Goal: Task Accomplishment & Management: Manage account settings

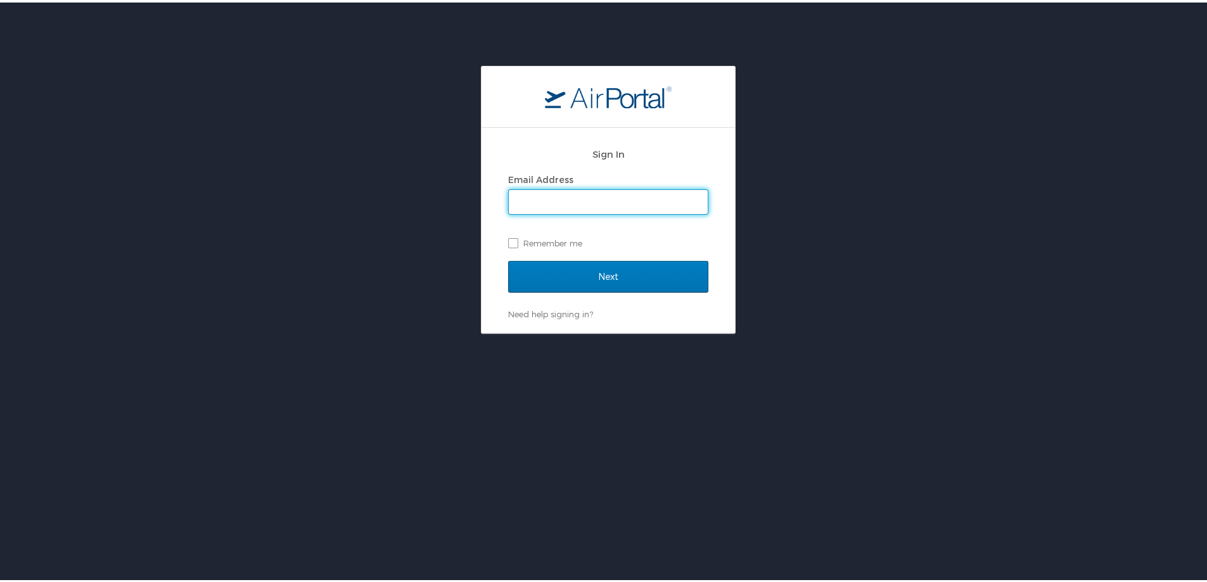
type input "[PERSON_NAME][EMAIL_ADDRESS][PERSON_NAME][DOMAIN_NAME]"
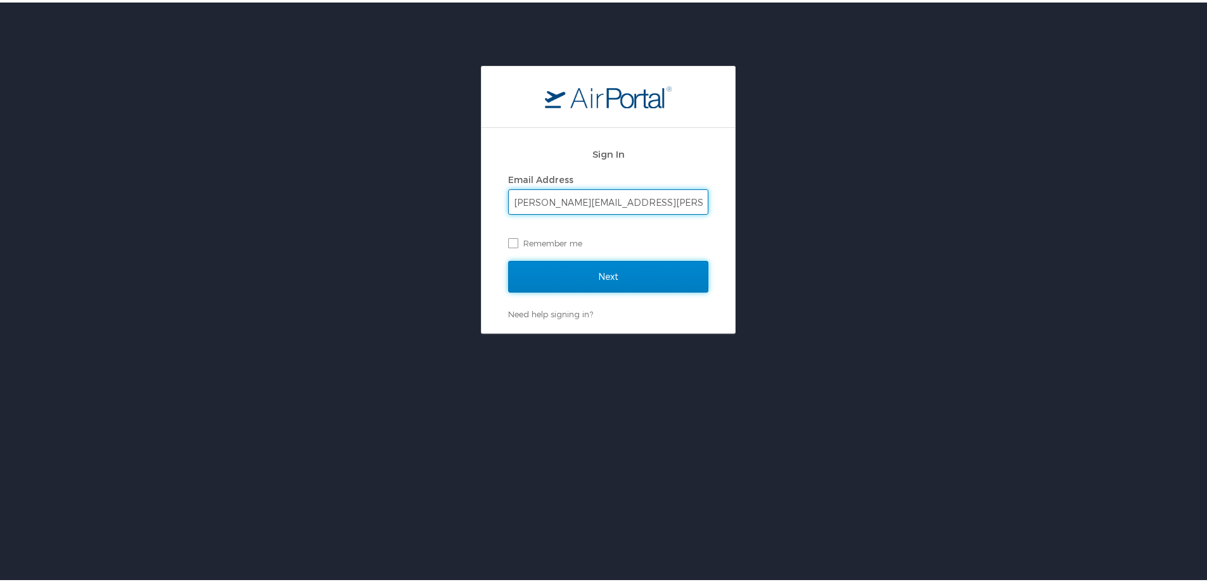
click at [613, 271] on input "Next" at bounding box center [608, 275] width 200 height 32
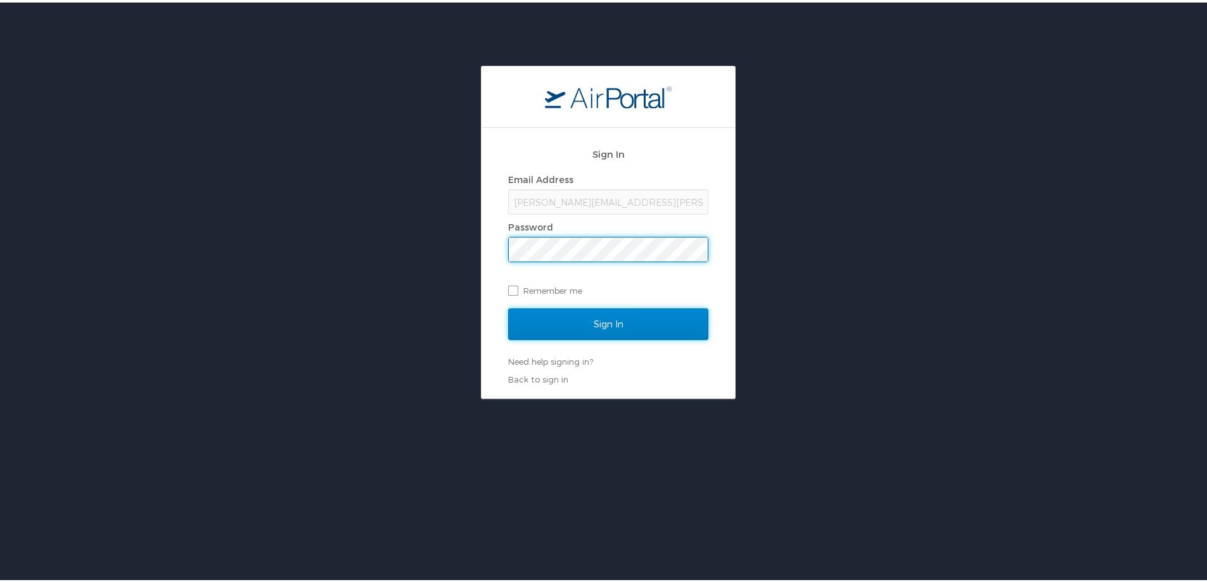
click at [613, 317] on input "Sign In" at bounding box center [608, 322] width 200 height 32
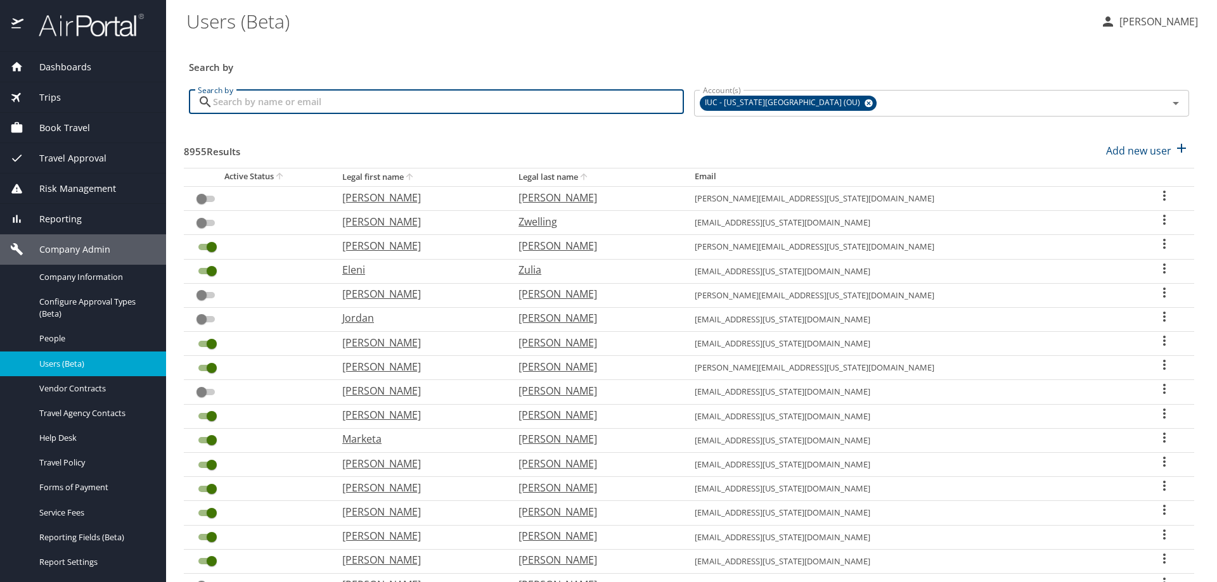
click at [287, 106] on input "Search by" at bounding box center [448, 102] width 471 height 24
type input "sabraw"
checkbox input "true"
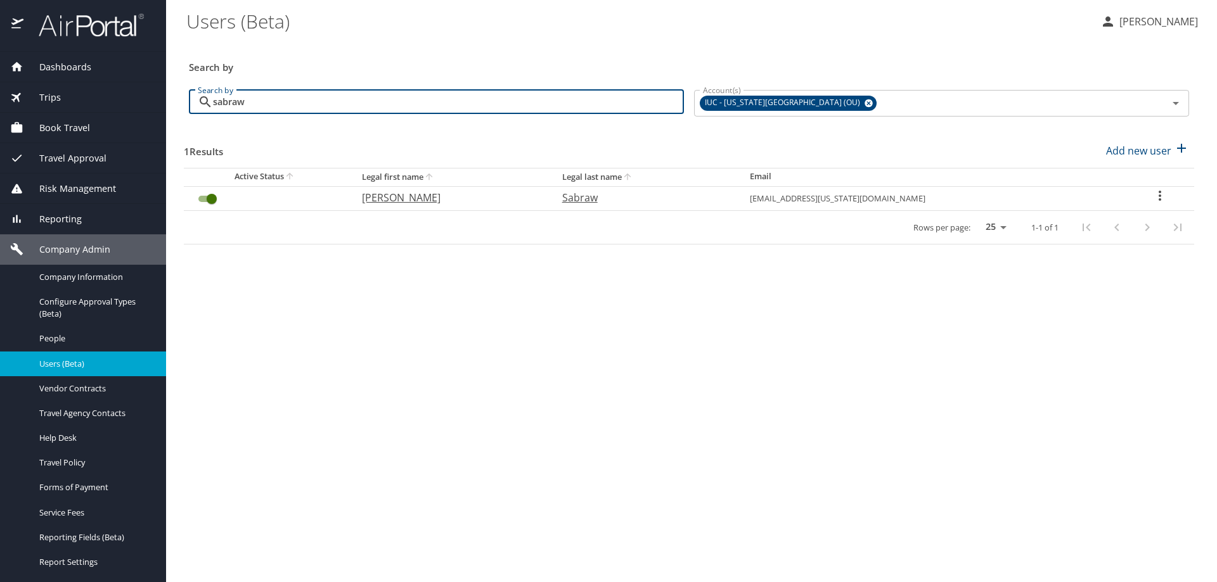
type input "sabraw"
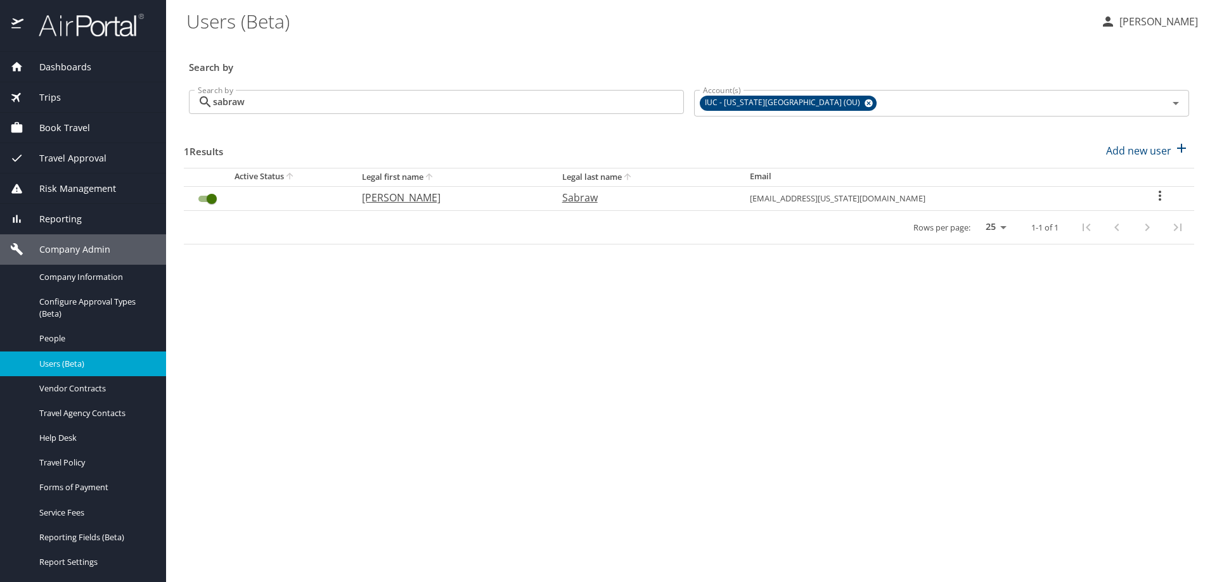
click at [1153, 198] on icon "User Search Table" at bounding box center [1159, 195] width 15 height 15
click at [1080, 201] on p "View profile" at bounding box center [1083, 197] width 56 height 15
select select "US"
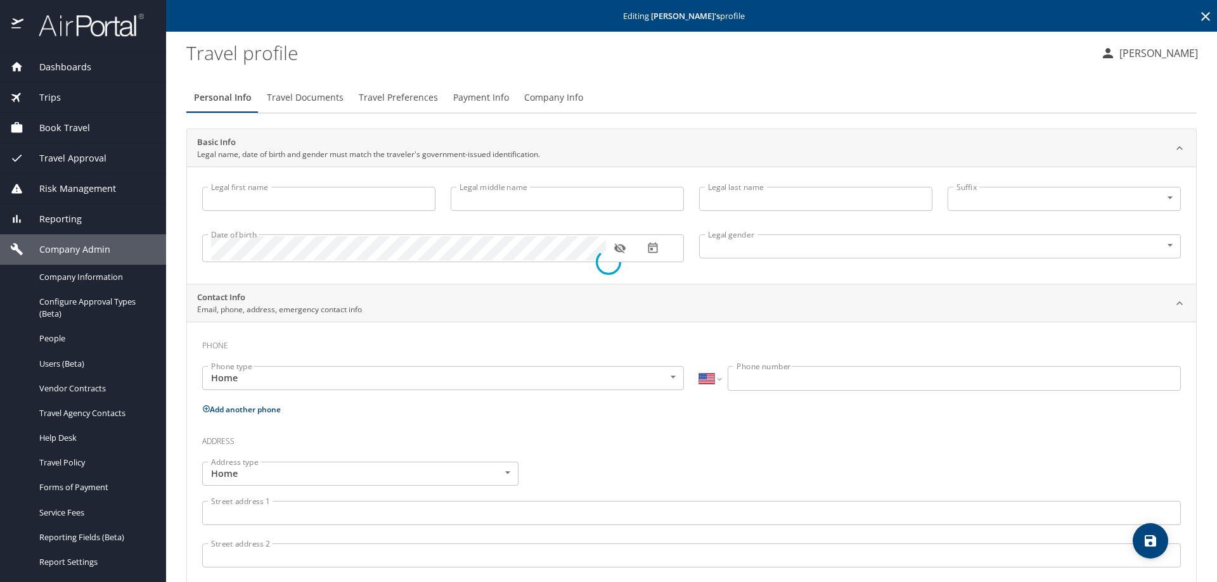
type input "John"
type input "C"
type input "Sabraw"
type input "Male"
select select "US"
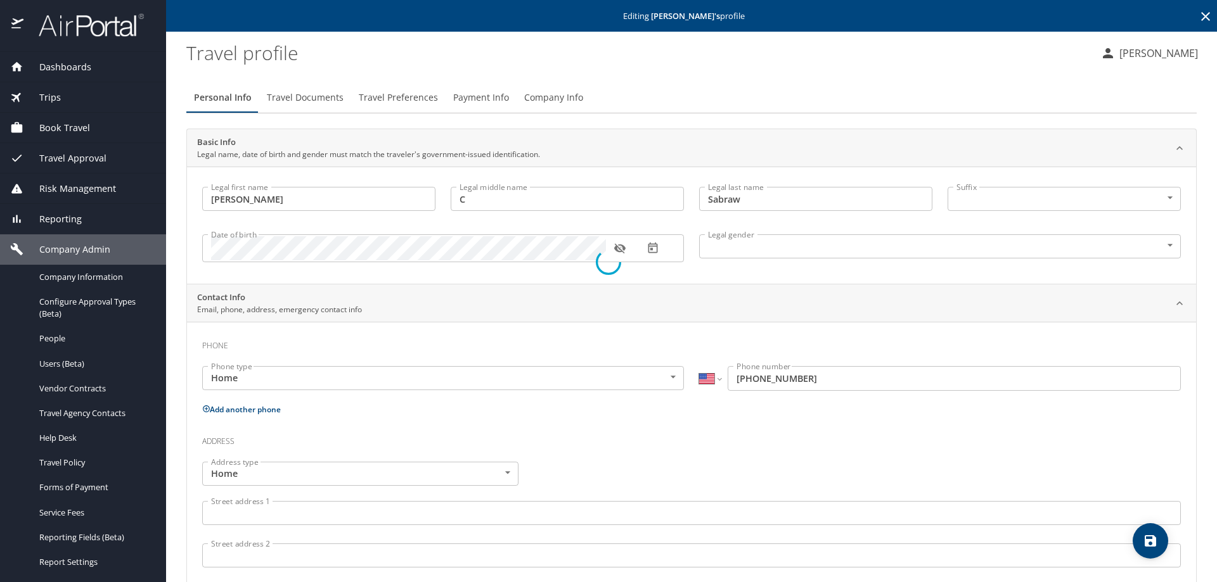
select select "US"
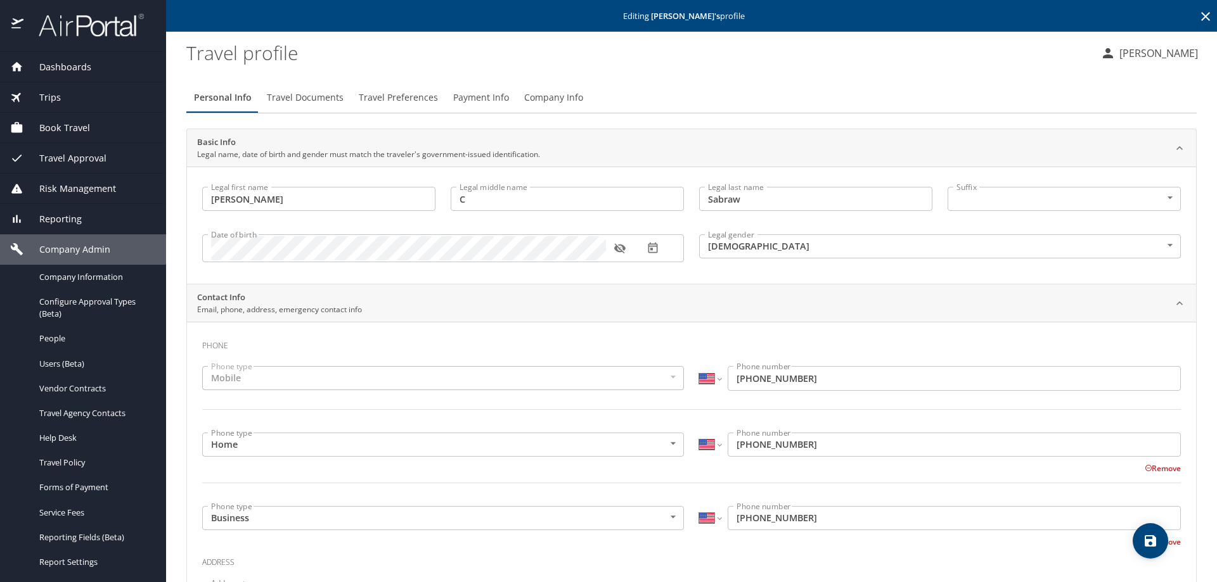
click at [381, 93] on span "Travel Preferences" at bounding box center [398, 98] width 79 height 16
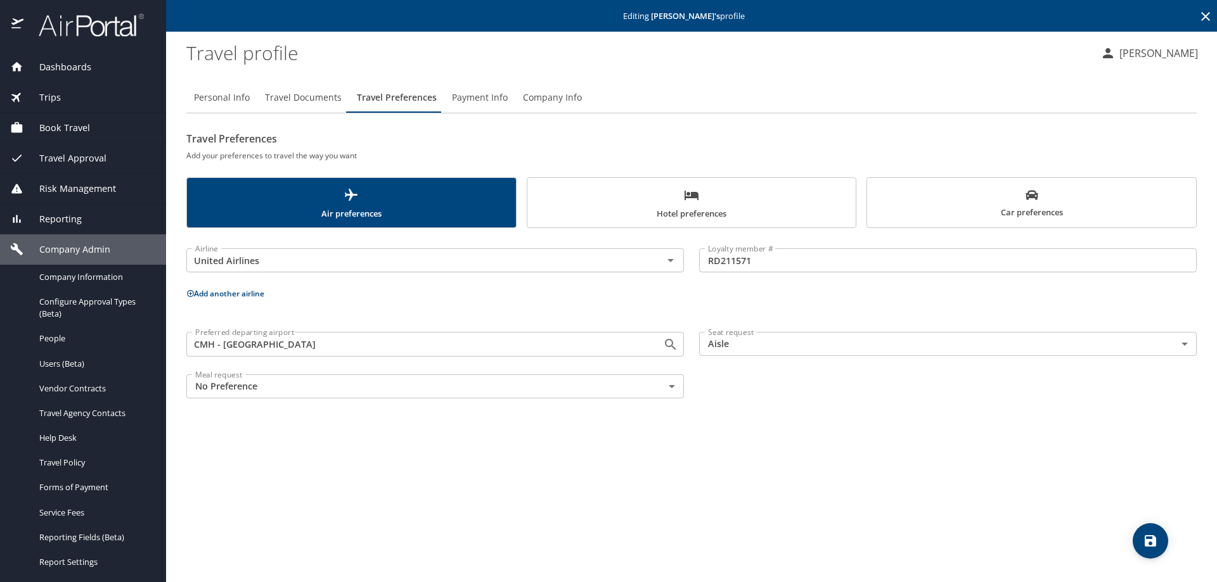
click at [234, 293] on button "Add another airline" at bounding box center [225, 293] width 78 height 11
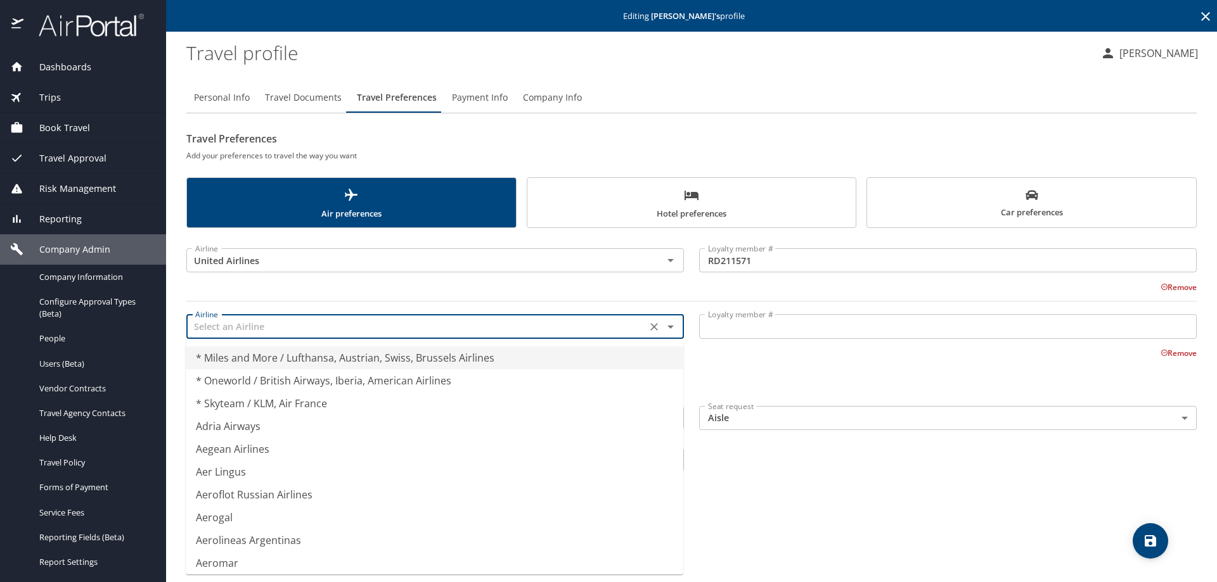
click at [277, 332] on input "text" at bounding box center [416, 326] width 452 height 16
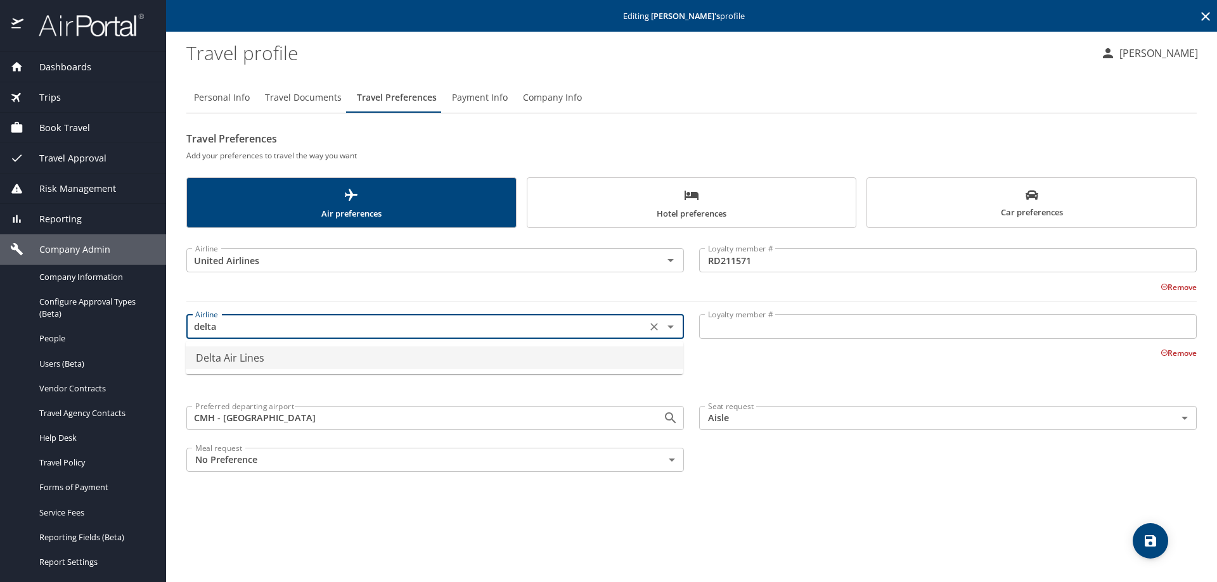
click at [276, 355] on li "Delta Air Lines" at bounding box center [434, 358] width 497 height 23
type input "Delta Air Lines"
click at [743, 326] on input "Loyalty member #" at bounding box center [947, 326] width 497 height 24
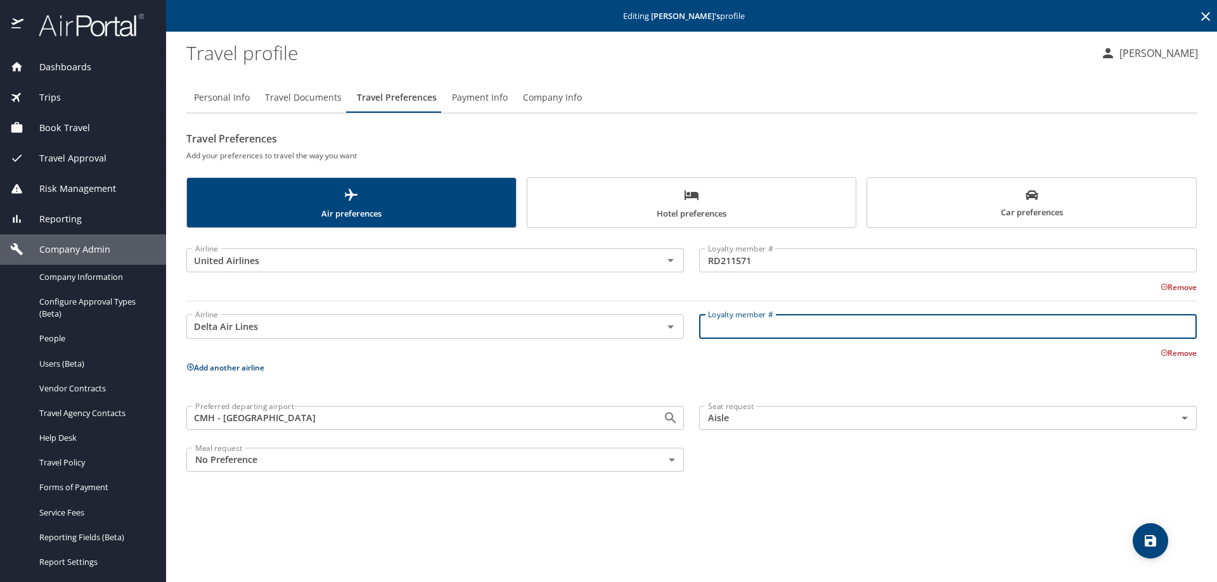
paste input "9173443558"
type input "9173443558"
click at [1152, 534] on icon "save" at bounding box center [1150, 541] width 15 height 15
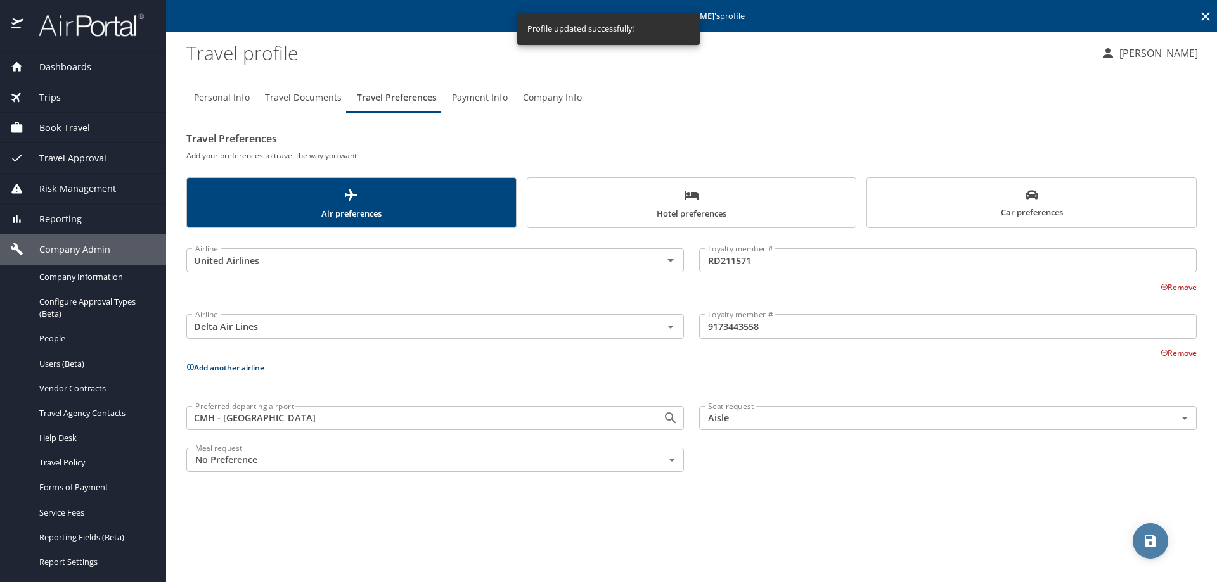
click at [1152, 541] on icon "save" at bounding box center [1150, 541] width 11 height 11
